Goal: Task Accomplishment & Management: Manage account settings

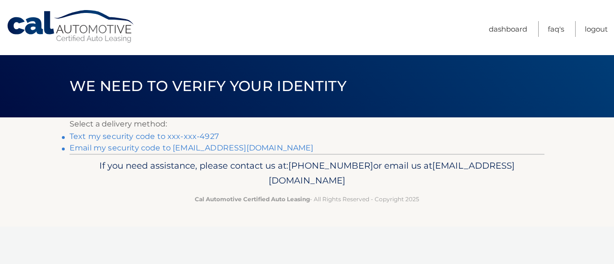
click at [97, 135] on link "Text my security code to xxx-xxx-4927" at bounding box center [144, 136] width 149 height 9
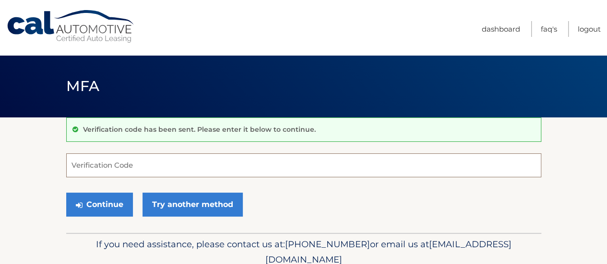
click at [140, 168] on input "Verification Code" at bounding box center [303, 166] width 475 height 24
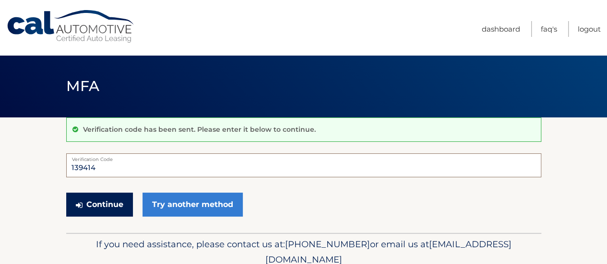
type input "139414"
click at [116, 208] on button "Continue" at bounding box center [99, 205] width 67 height 24
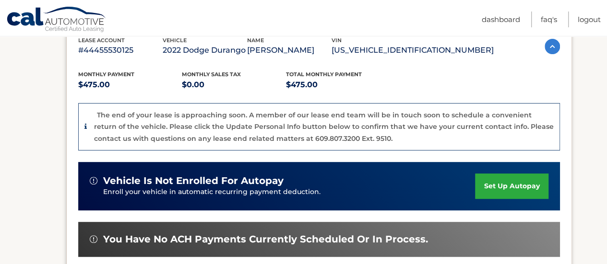
scroll to position [192, 0]
